Goal: Download file/media

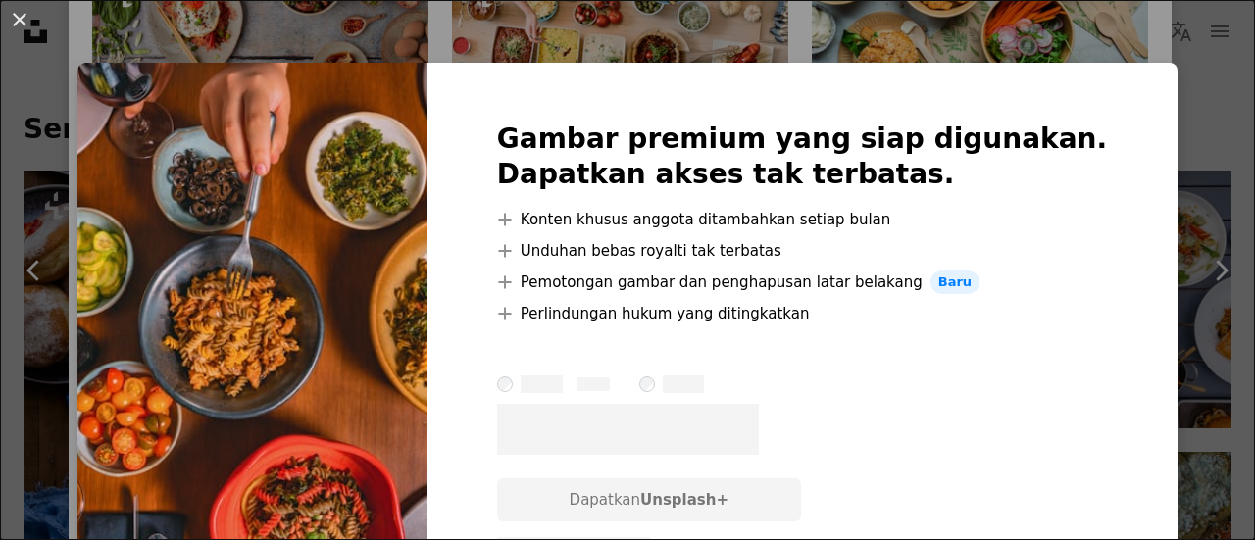
scroll to position [88, 0]
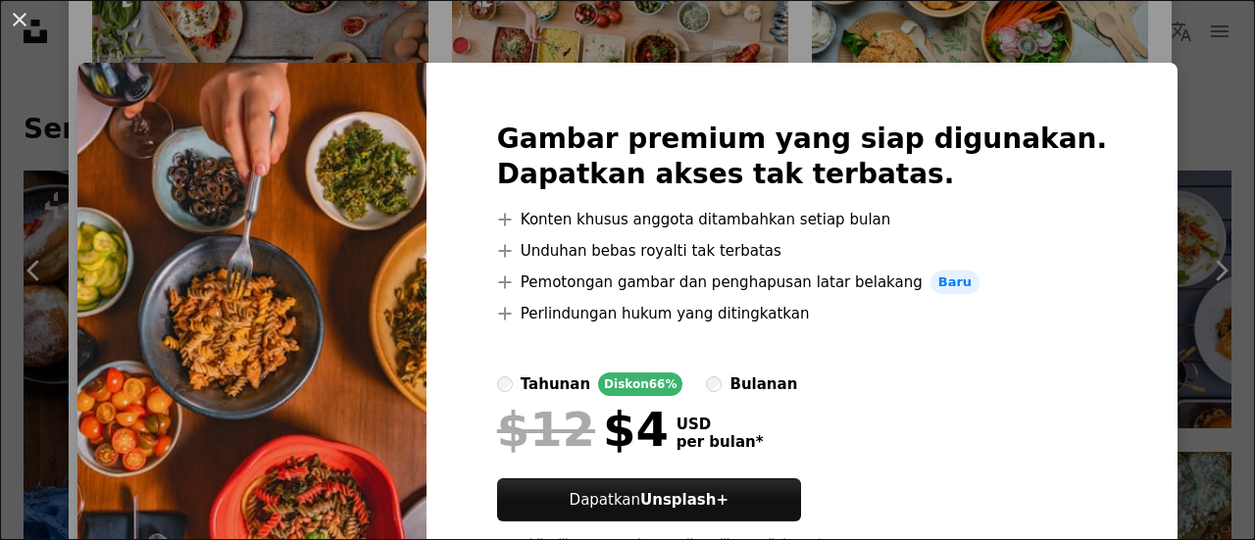
click at [23, 25] on button "An X shape" at bounding box center [20, 20] width 24 height 24
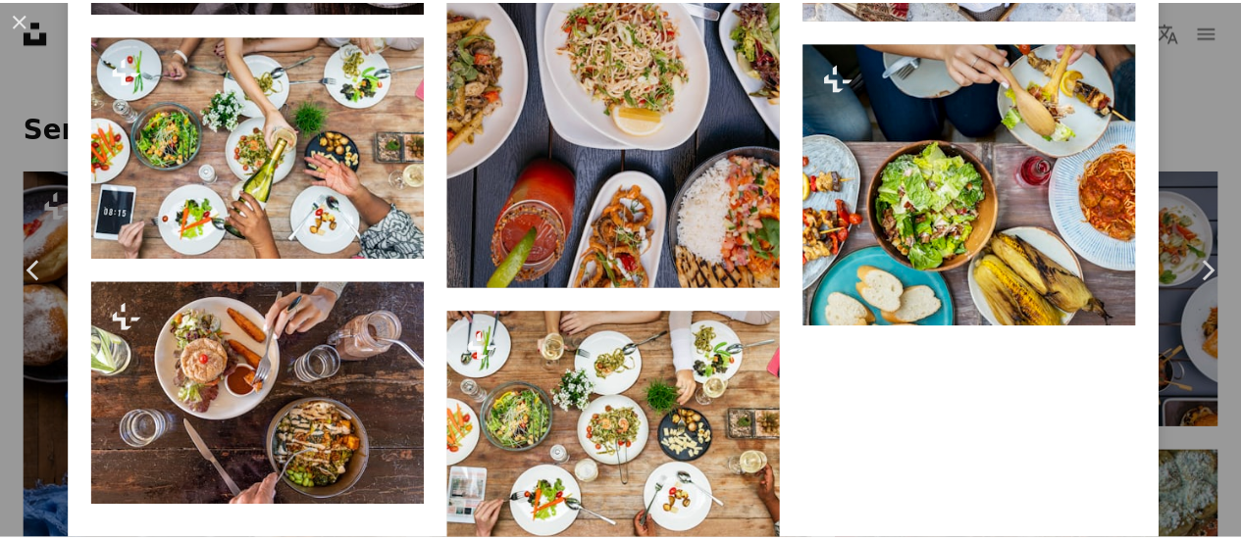
scroll to position [5398, 0]
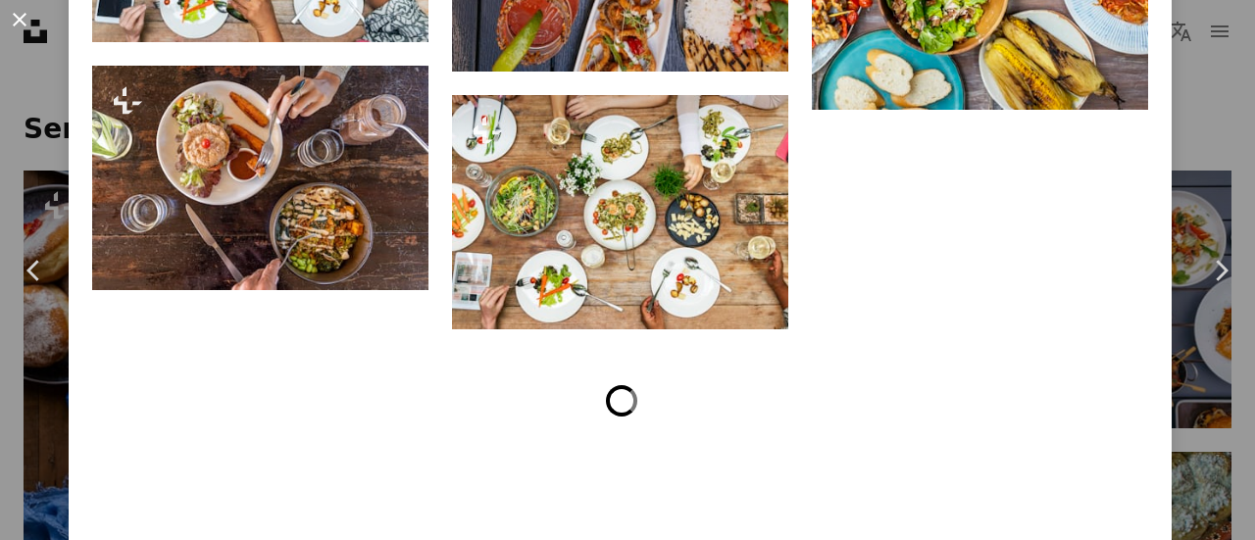
click at [26, 26] on button "An X shape" at bounding box center [20, 20] width 24 height 24
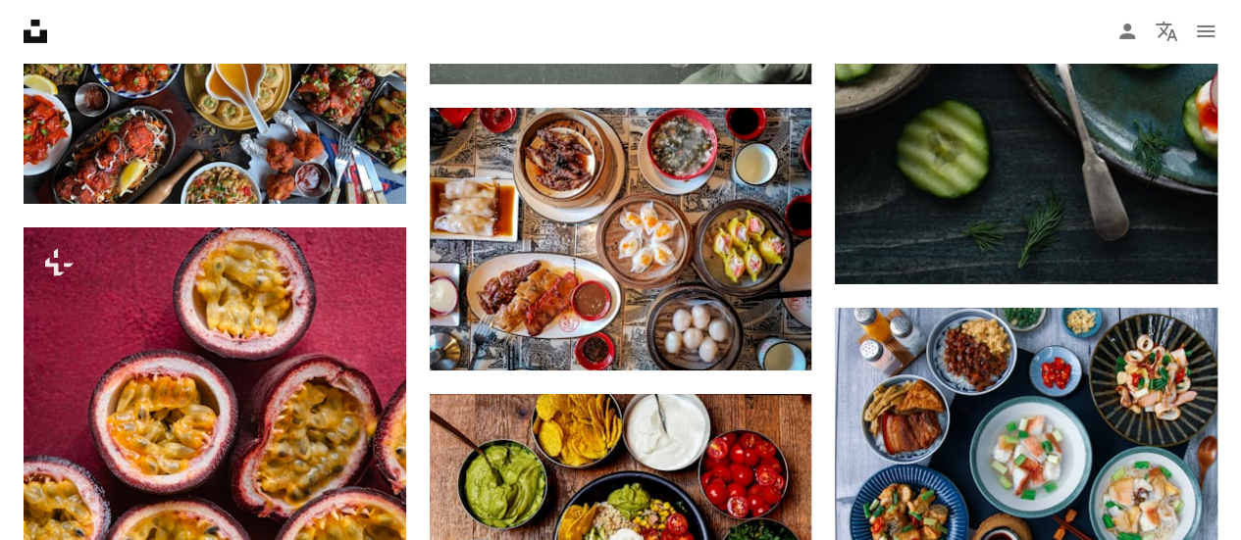
scroll to position [3491, 0]
